Goal: Transaction & Acquisition: Obtain resource

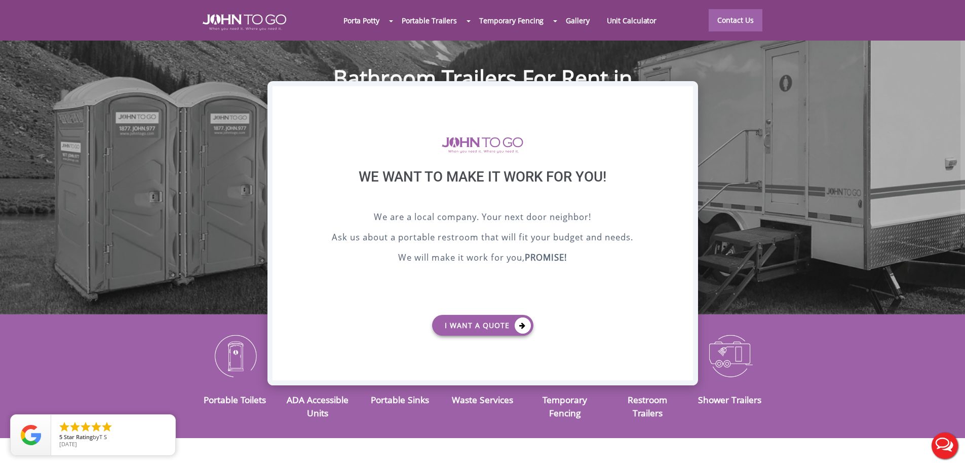
click at [685, 95] on div "X" at bounding box center [685, 94] width 16 height 17
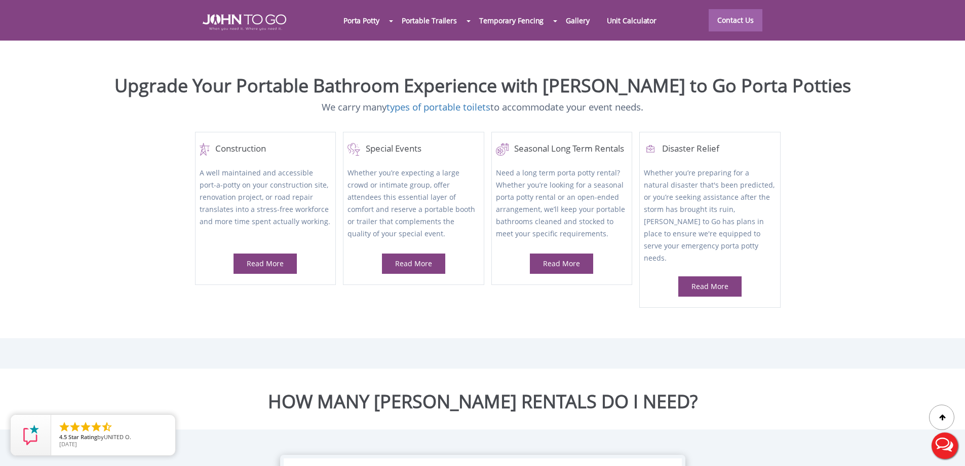
scroll to position [456, 0]
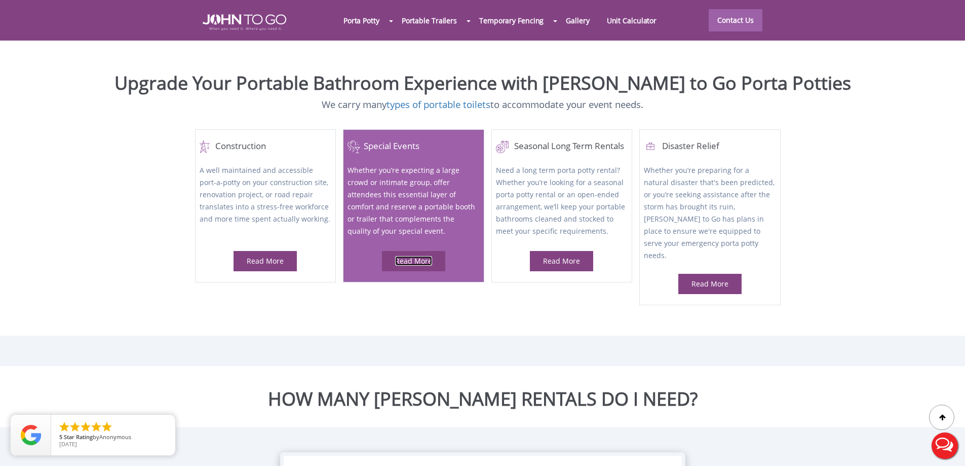
click at [424, 256] on link "Read More" at bounding box center [413, 261] width 37 height 10
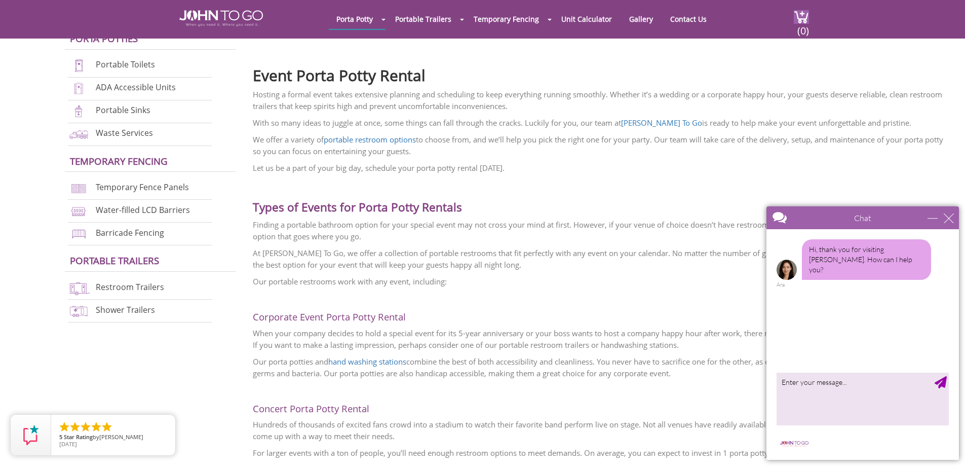
scroll to position [304, 0]
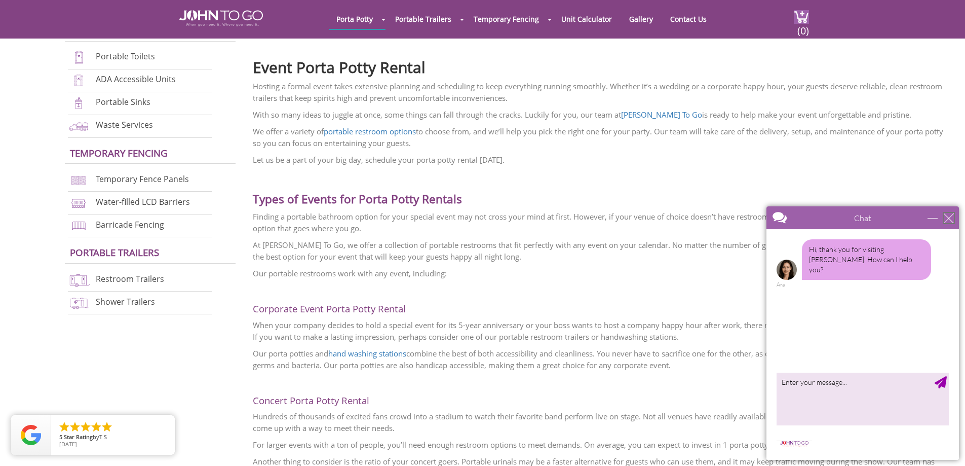
click at [947, 219] on div "close" at bounding box center [949, 218] width 10 height 10
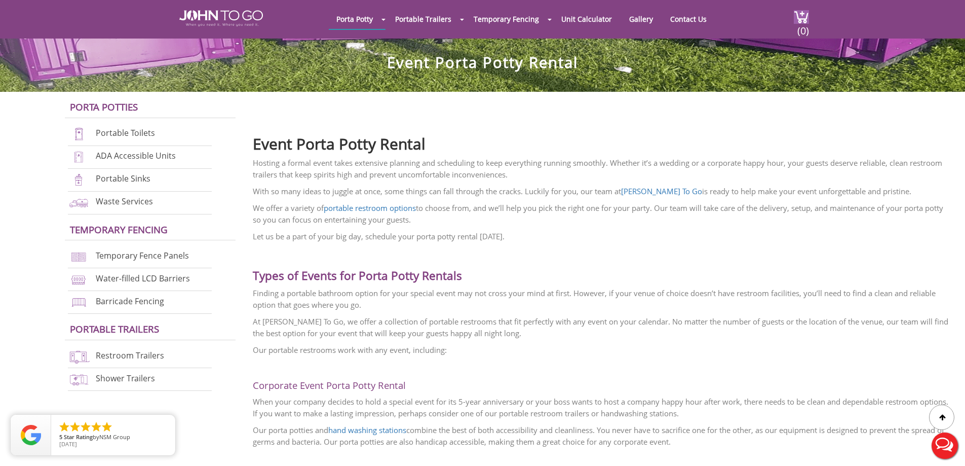
scroll to position [203, 0]
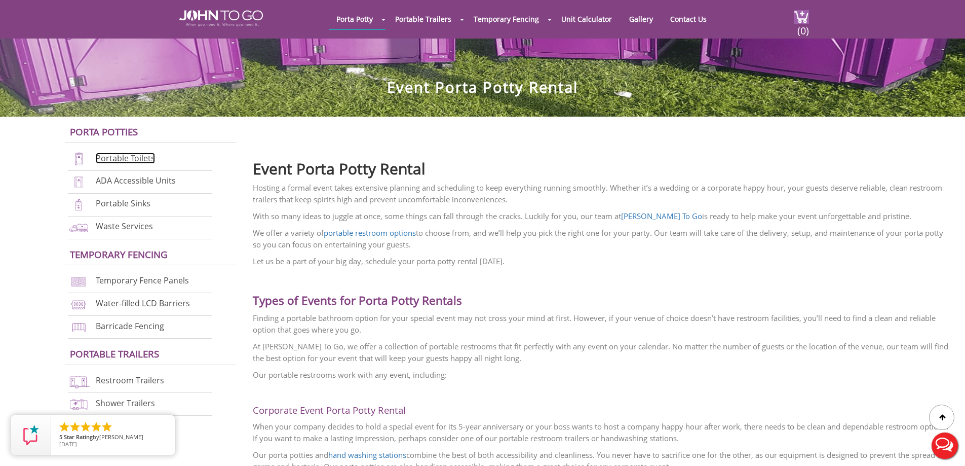
click at [126, 158] on link "Portable Toilets" at bounding box center [125, 158] width 59 height 11
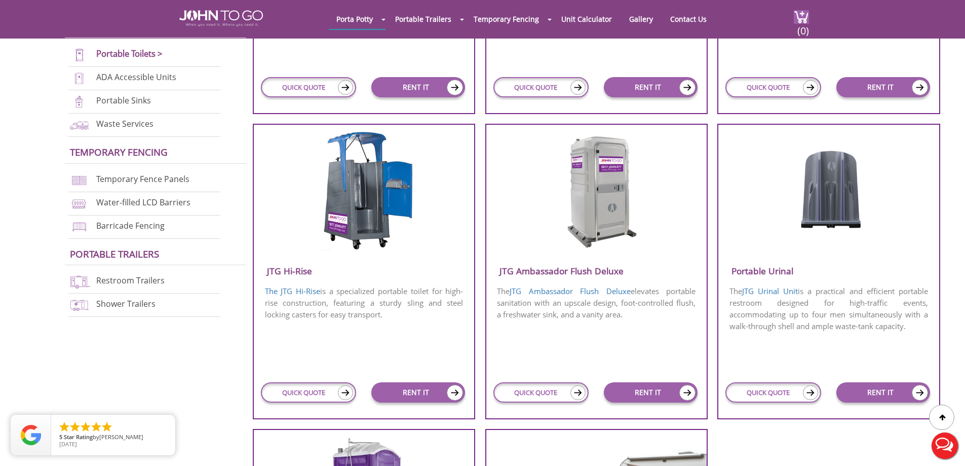
scroll to position [608, 0]
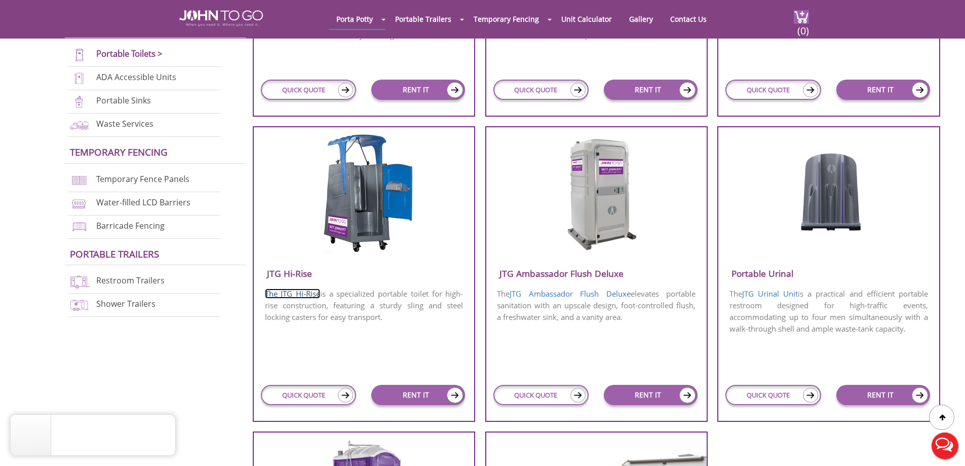
click at [300, 294] on link "The JTG Hi-Rise" at bounding box center [292, 293] width 55 height 10
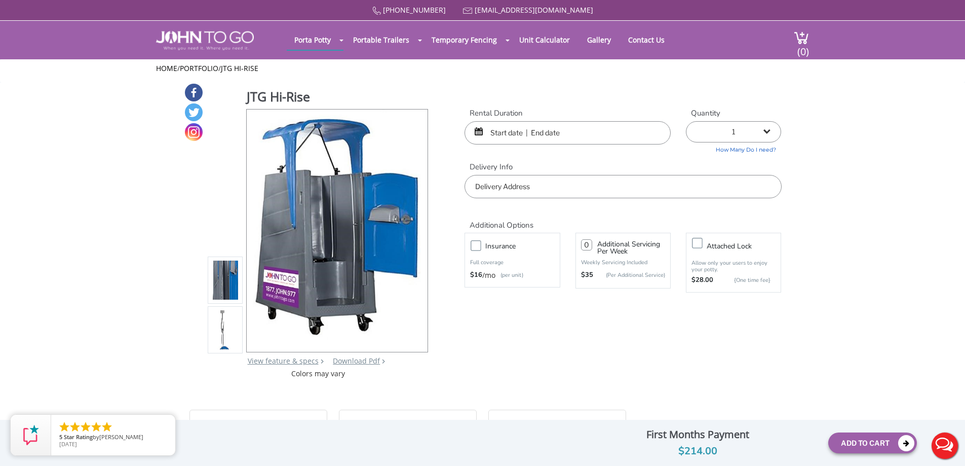
click at [220, 281] on img at bounding box center [225, 280] width 27 height 239
click at [215, 320] on img at bounding box center [225, 329] width 27 height 239
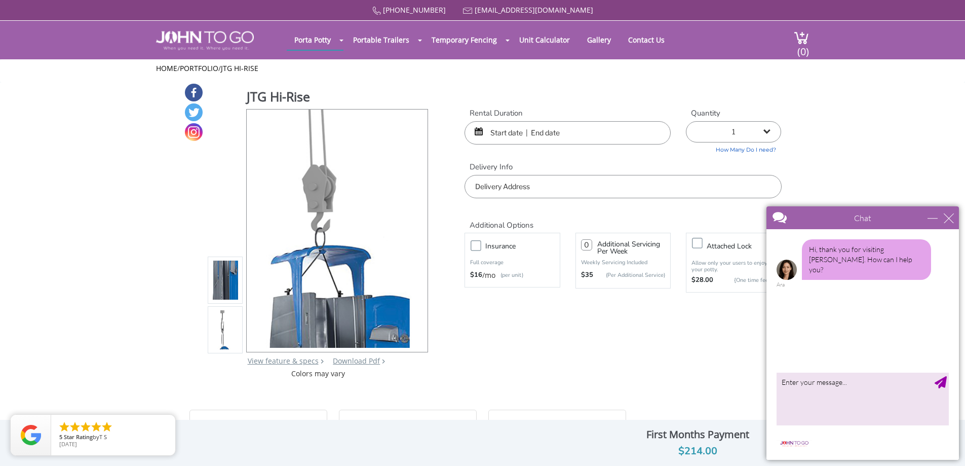
click at [228, 286] on img at bounding box center [225, 280] width 27 height 239
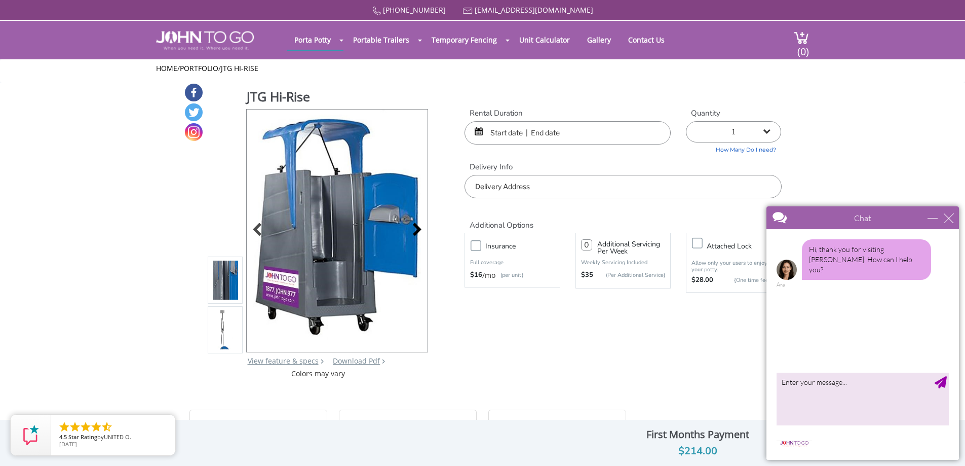
click at [421, 229] on div at bounding box center [414, 230] width 14 height 14
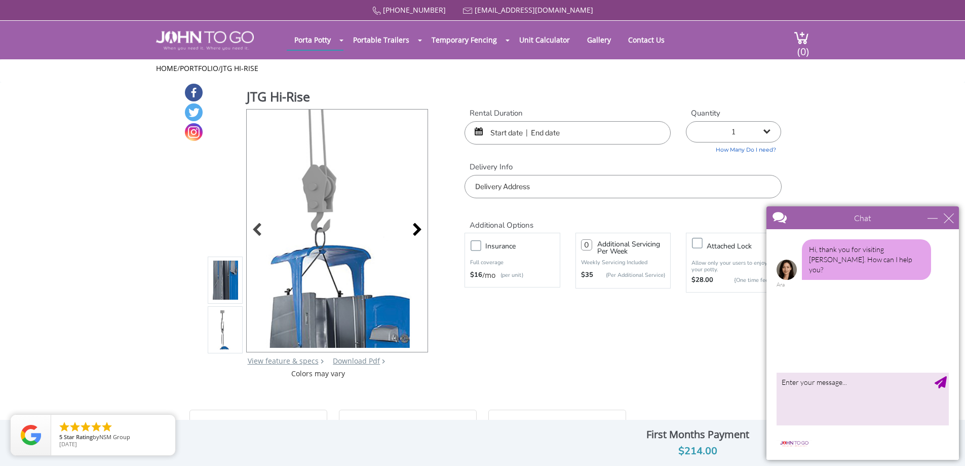
click at [415, 233] on div at bounding box center [414, 230] width 14 height 14
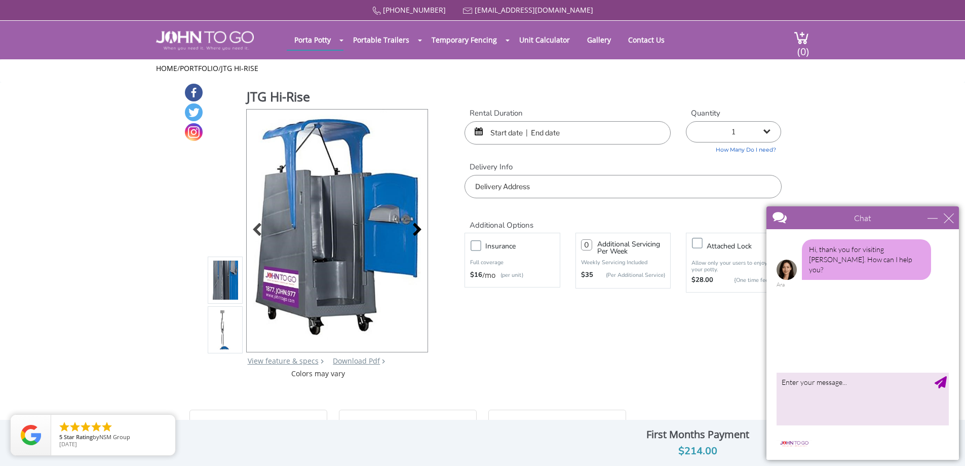
click at [415, 233] on div at bounding box center [414, 230] width 14 height 14
